Goal: Use online tool/utility

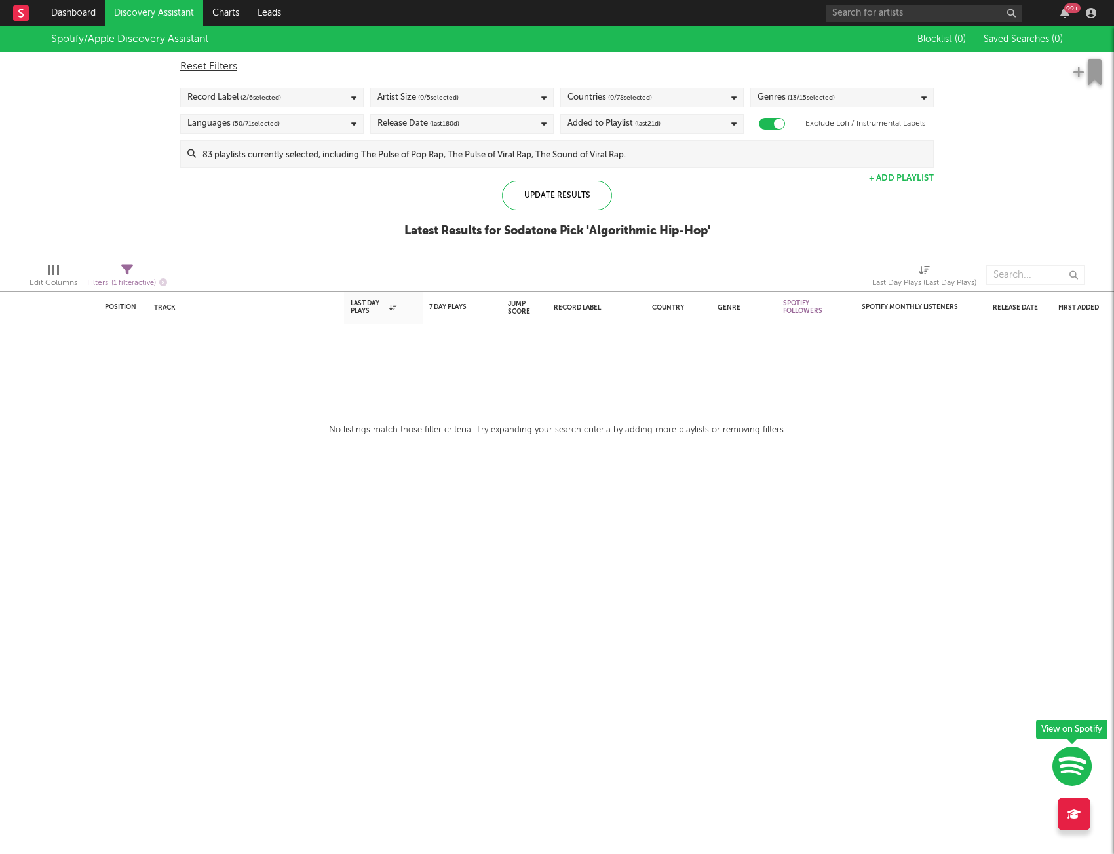
click at [1038, 432] on div "No listings match those filter criteria. Try expanding your search criteria by …" at bounding box center [557, 431] width 1114 height 16
drag, startPoint x: 143, startPoint y: 311, endPoint x: 795, endPoint y: 421, distance: 661.7
click at [781, 421] on div "Position Position Change Track Last Day Plays 1D Change DoD % Growth 7 Day Play…" at bounding box center [557, 440] width 1114 height 828
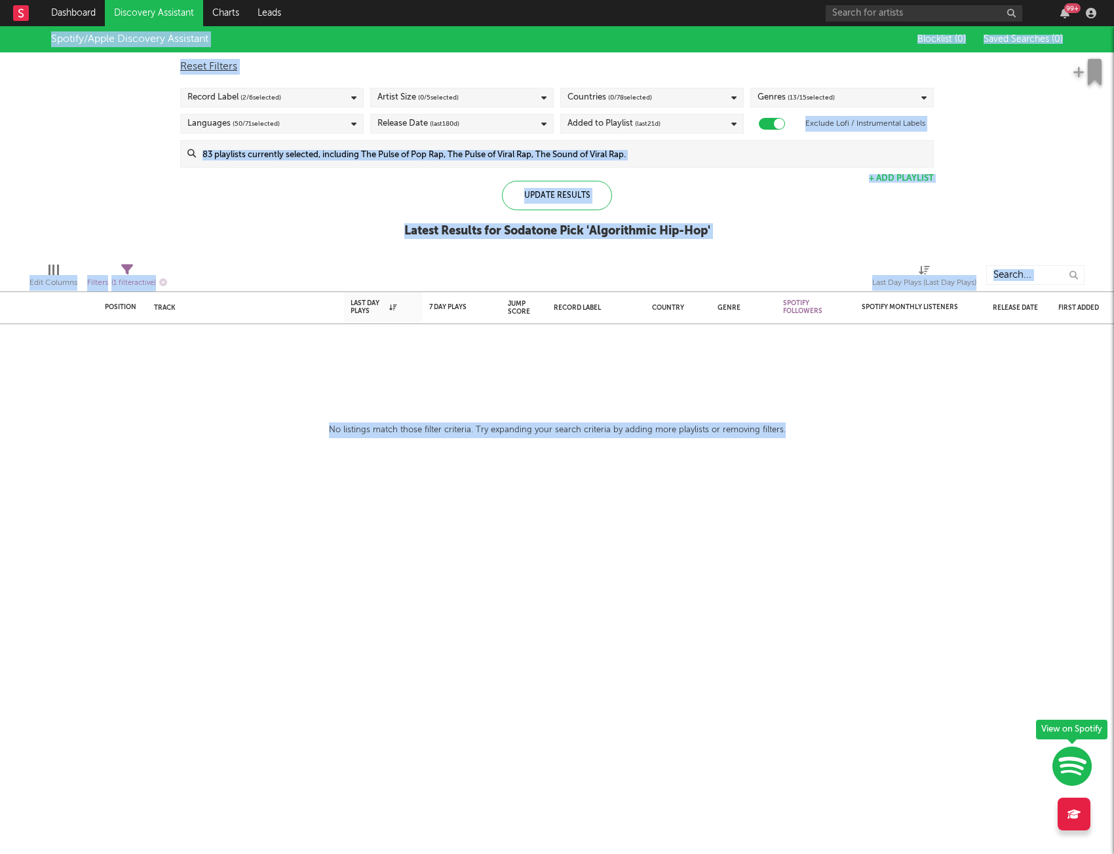
drag, startPoint x: 799, startPoint y: 428, endPoint x: 588, endPoint y: 414, distance: 211.4
click at [604, 415] on div "Position Position Change Track Last Day Plays 1D Change DoD % Growth 7 Day Play…" at bounding box center [557, 440] width 1114 height 828
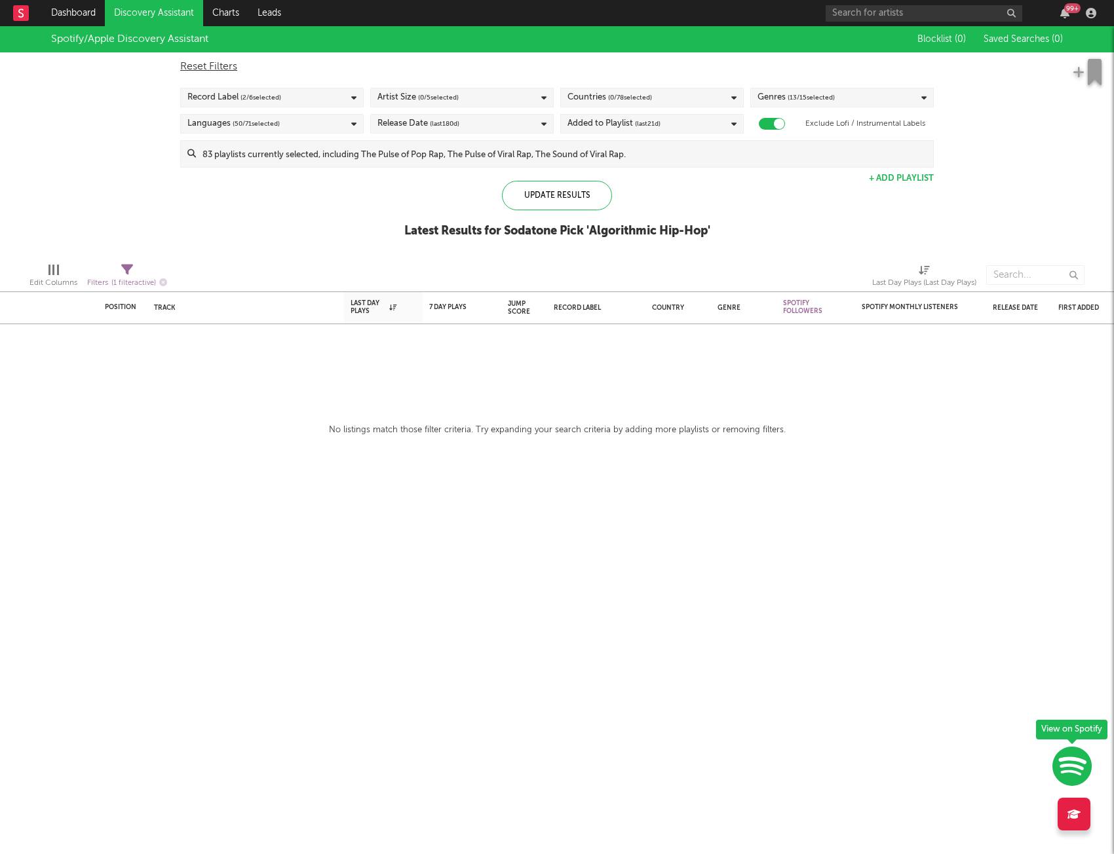
click at [588, 414] on div "Position Position Change Track Last Day Plays 1D Change DoD % Growth 7 Day Play…" at bounding box center [557, 440] width 1114 height 828
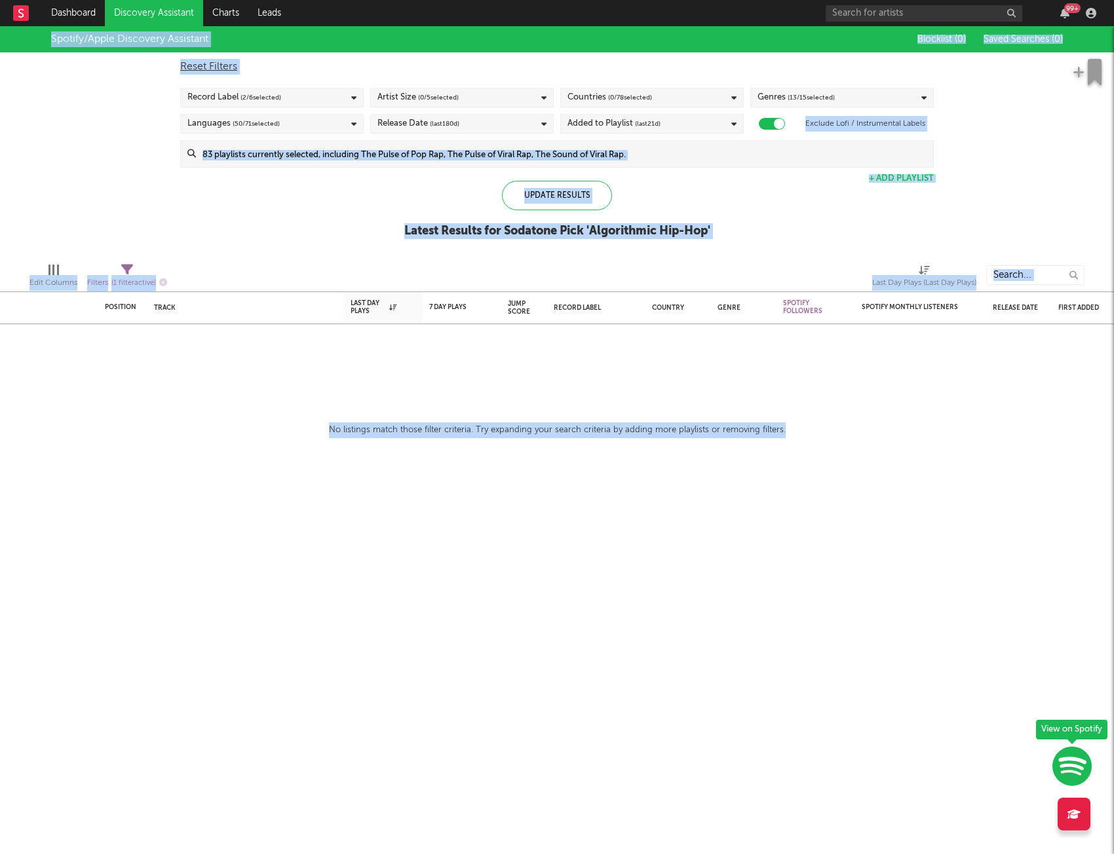
drag, startPoint x: 268, startPoint y: 400, endPoint x: 799, endPoint y: 431, distance: 532.1
click at [799, 431] on div "Position Position Change Track Last Day Plays 1D Change DoD % Growth 7 Day Play…" at bounding box center [557, 440] width 1114 height 828
click at [799, 431] on div "No listings match those filter criteria. Try expanding your search criteria by …" at bounding box center [557, 431] width 1114 height 16
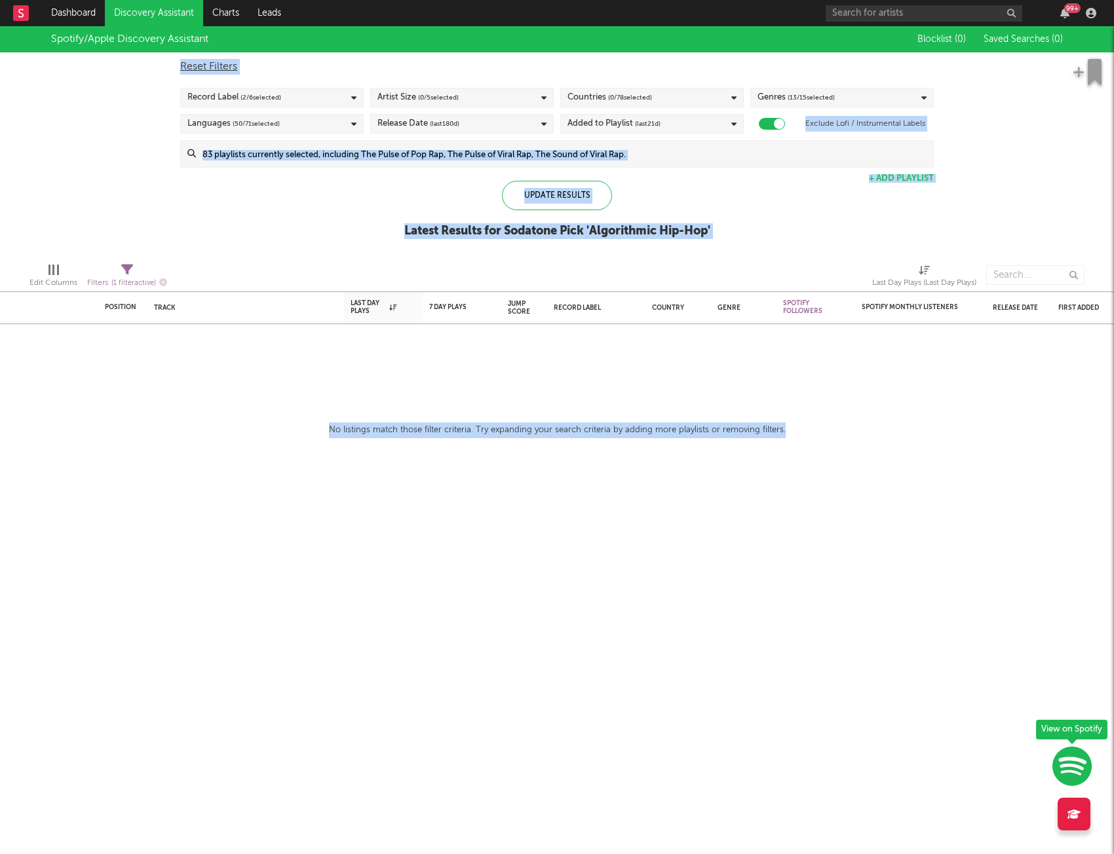
drag, startPoint x: 838, startPoint y: 434, endPoint x: 136, endPoint y: 75, distance: 789.0
click at [136, 75] on div "Position Position Change Track Last Day Plays 1D Change DoD % Growth 7 Day Play…" at bounding box center [557, 440] width 1114 height 828
click at [120, 91] on div "Spotify/Apple Discovery Assistant Blocklist ( 0 ) Saved Searches ( 0 ) Reset Fi…" at bounding box center [557, 139] width 1114 height 226
drag, startPoint x: 795, startPoint y: 432, endPoint x: 96, endPoint y: 215, distance: 731.4
click at [96, 216] on div "Position Position Change Track Last Day Plays 1D Change DoD % Growth 7 Day Play…" at bounding box center [557, 440] width 1114 height 828
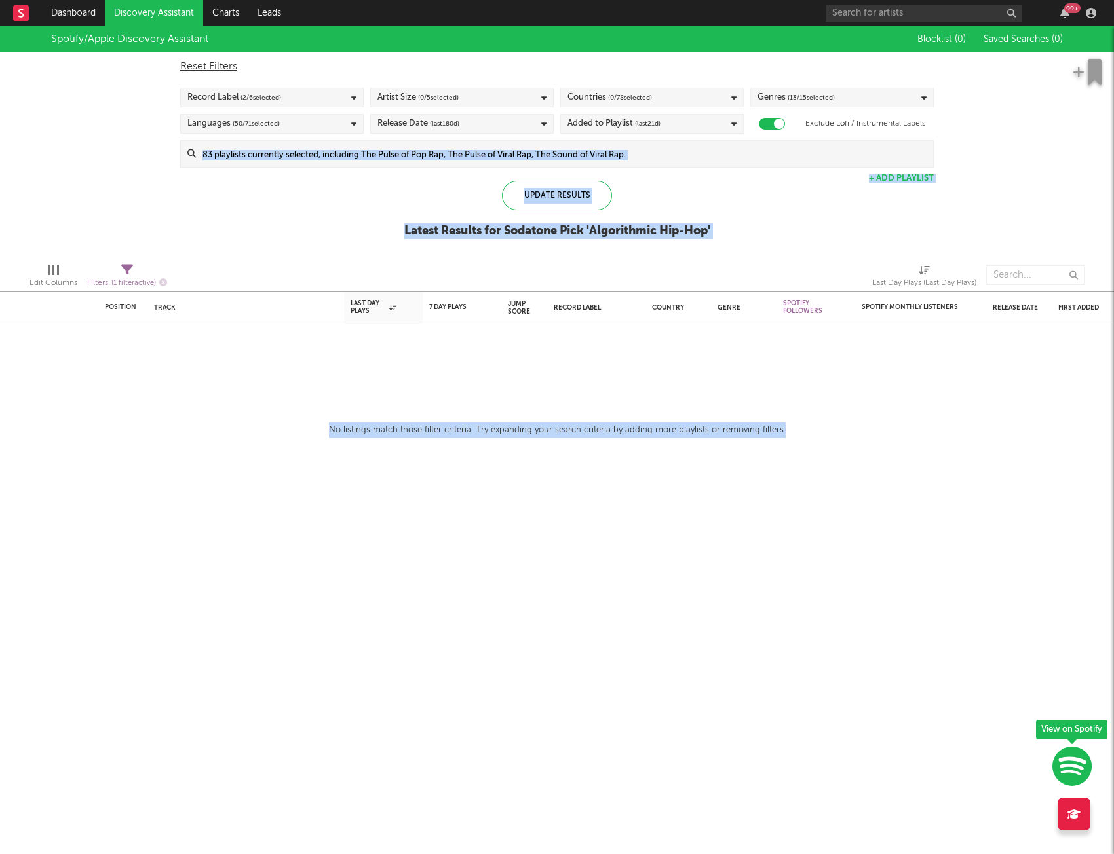
click at [96, 215] on div "Spotify/Apple Discovery Assistant Blocklist ( 0 ) Saved Searches ( 0 ) Reset Fi…" at bounding box center [557, 139] width 1114 height 226
